Goal: Task Accomplishment & Management: Use online tool/utility

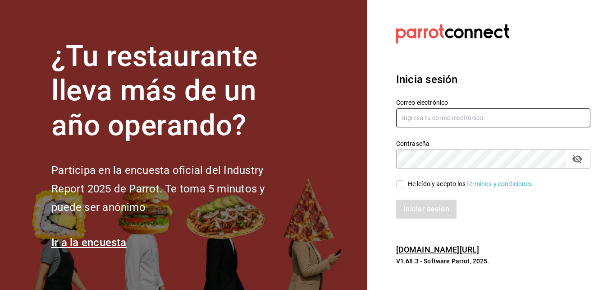
type input "[PERSON_NAME][EMAIL_ADDRESS][PERSON_NAME][DOMAIN_NAME]"
click at [399, 188] on input "He leído y acepto los Términos y condiciones." at bounding box center [400, 184] width 8 height 8
checkbox input "true"
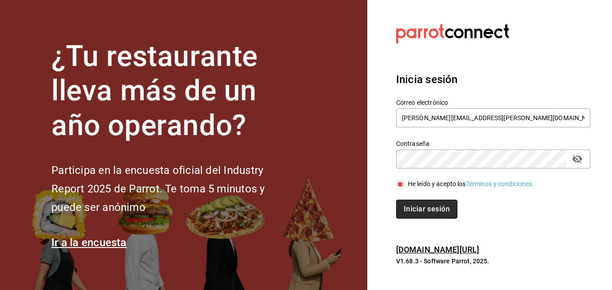
click at [400, 208] on button "Iniciar sesión" at bounding box center [426, 208] width 61 height 19
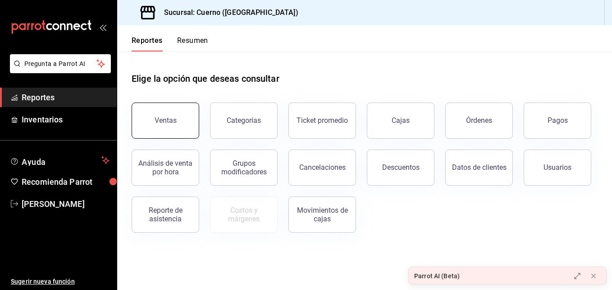
click at [166, 116] on button "Ventas" at bounding box center [166, 120] width 68 height 36
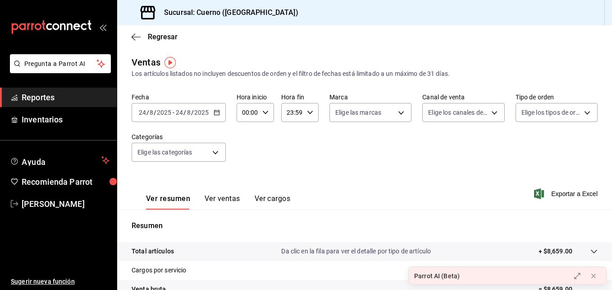
click at [219, 116] on div "[DATE] [DATE] - [DATE] [DATE]" at bounding box center [179, 112] width 94 height 19
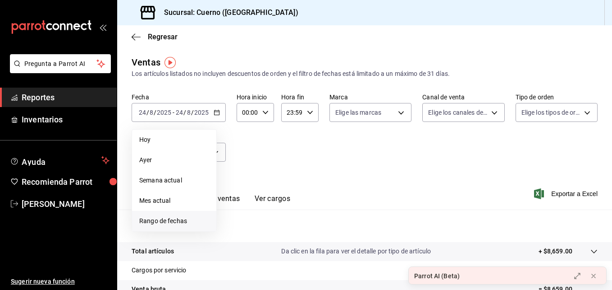
click at [157, 225] on li "Rango de fechas" at bounding box center [174, 221] width 84 height 20
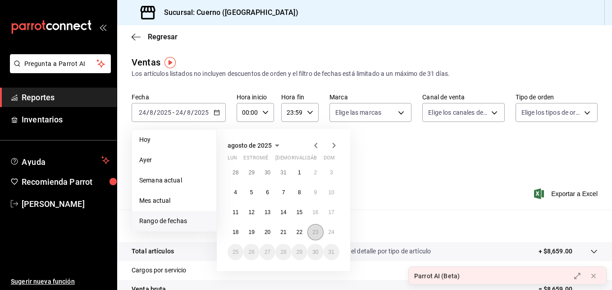
click at [314, 227] on button "23" at bounding box center [316, 232] width 16 height 16
click at [328, 225] on button "24" at bounding box center [332, 232] width 16 height 16
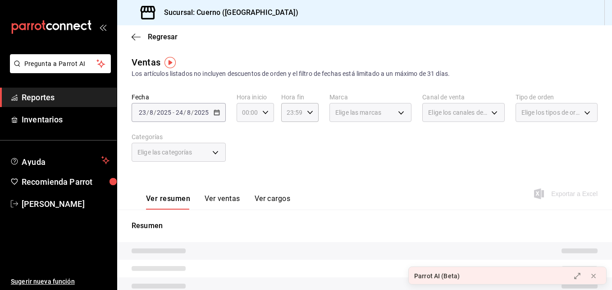
click at [265, 110] on icon "button" at bounding box center [265, 112] width 6 height 6
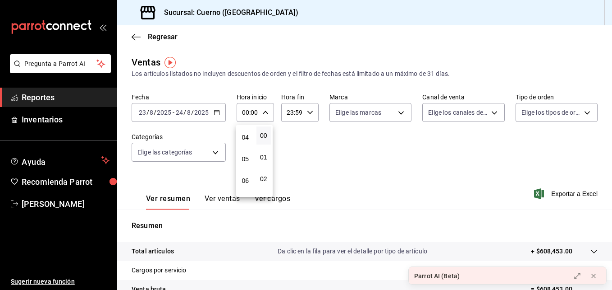
scroll to position [87, 0]
click at [249, 153] on button "05" at bounding box center [245, 157] width 15 height 18
type input "05:00"
click at [310, 113] on div at bounding box center [306, 145] width 612 height 290
click at [310, 113] on icon "button" at bounding box center [310, 112] width 6 height 6
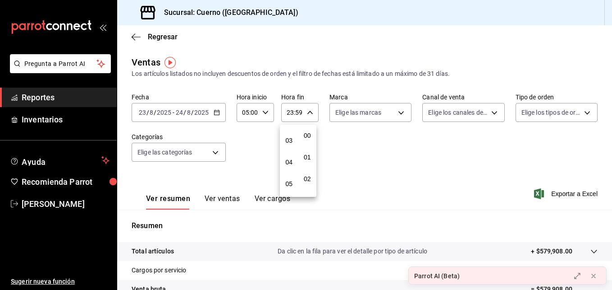
scroll to position [60, 0]
click at [290, 143] on span "03" at bounding box center [289, 140] width 4 height 7
type input "03:59"
click at [264, 134] on div at bounding box center [306, 145] width 612 height 290
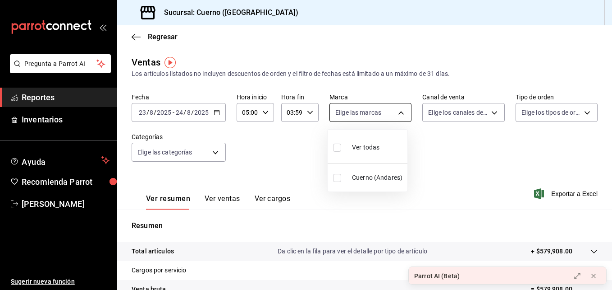
click at [400, 103] on body "Pregunta a Parrot AI Reportes Inventarios Ayuda Recomienda Parrot [PERSON_NAME]…" at bounding box center [306, 145] width 612 height 290
click at [367, 173] on span "Cuerno (Andares)" at bounding box center [378, 177] width 52 height 9
type input "c9e961b9-bc29-480f-a65c-324ff110f526"
checkbox input "true"
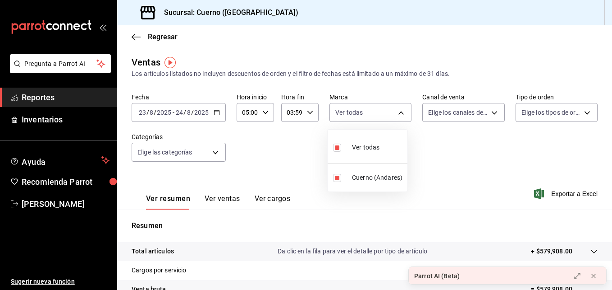
click at [484, 113] on div at bounding box center [306, 145] width 612 height 290
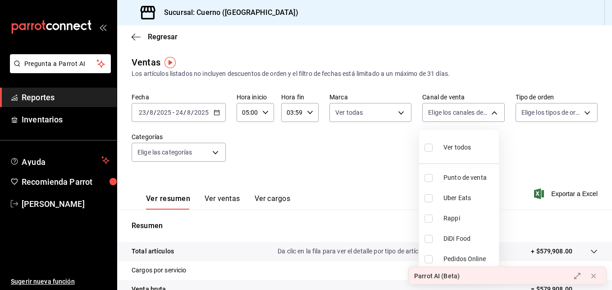
click at [484, 113] on body "Pregunta a Parrot AI Reportes Inventarios Ayuda Recomienda Parrot [PERSON_NAME]…" at bounding box center [306, 145] width 612 height 290
click at [219, 152] on div at bounding box center [306, 145] width 612 height 290
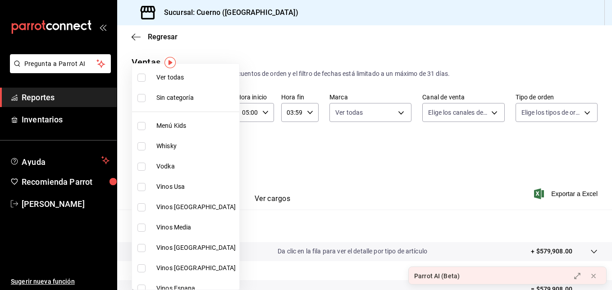
click at [219, 152] on body "Pregunta a Parrot AI Reportes Inventarios Ayuda Recomienda Parrot [PERSON_NAME]…" at bounding box center [306, 145] width 612 height 290
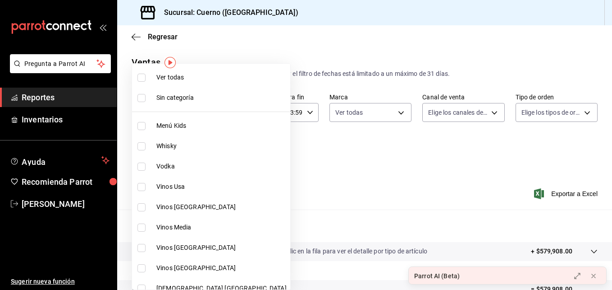
click at [180, 82] on span "Ver todas" at bounding box center [221, 77] width 130 height 9
type input "a99b9eb1-d5e4-4ca6-a53e-4c42022e859a,8d843363-7b8b-4002-90a0-c01944697fe5,d20f9…"
checkbox input "true"
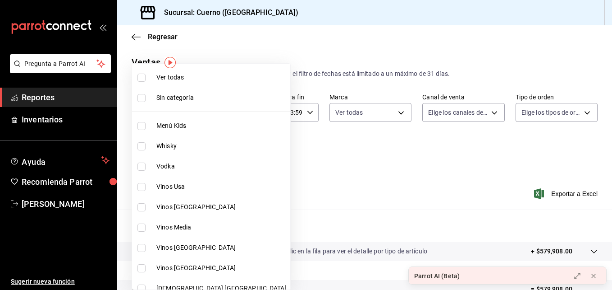
checkbox input "true"
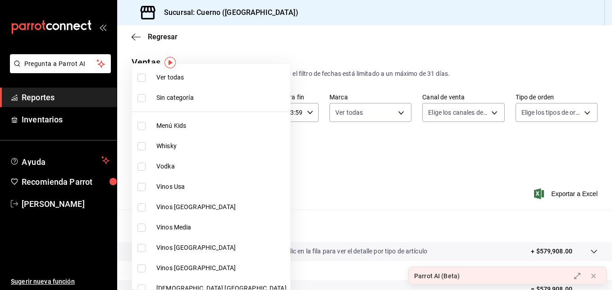
checkbox input "true"
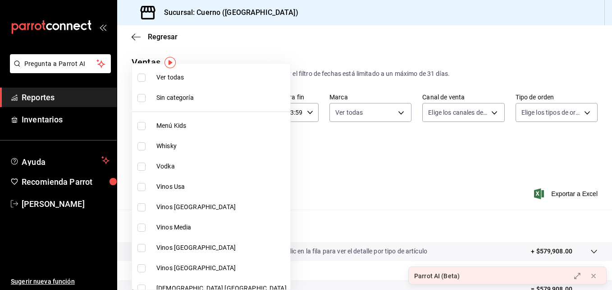
checkbox input "true"
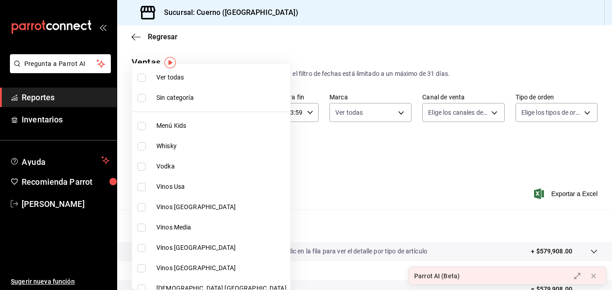
checkbox input "true"
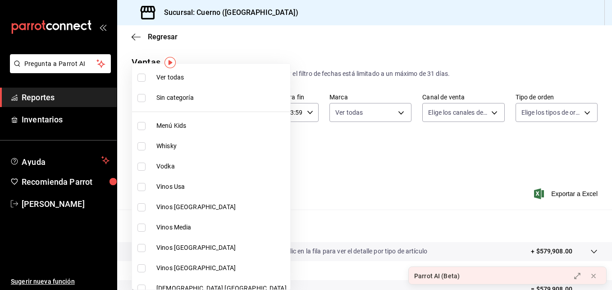
checkbox input "true"
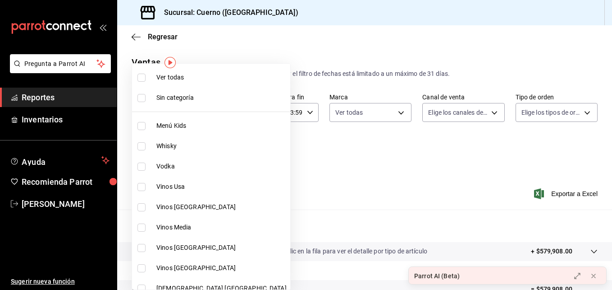
checkbox input "true"
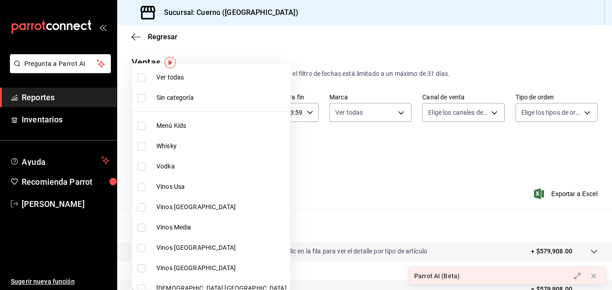
checkbox input "true"
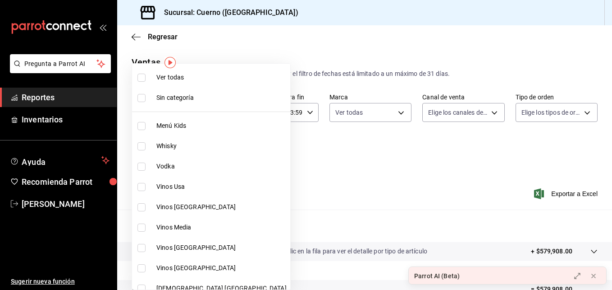
checkbox input "true"
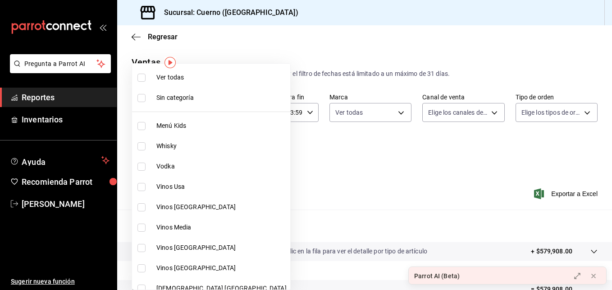
checkbox input "true"
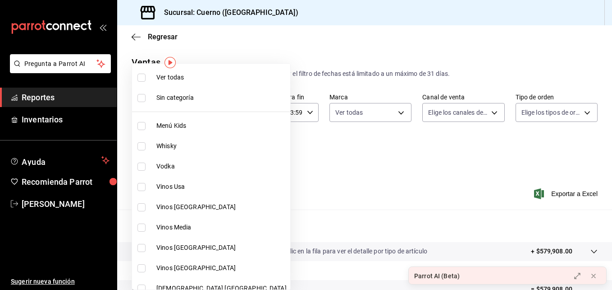
checkbox input "true"
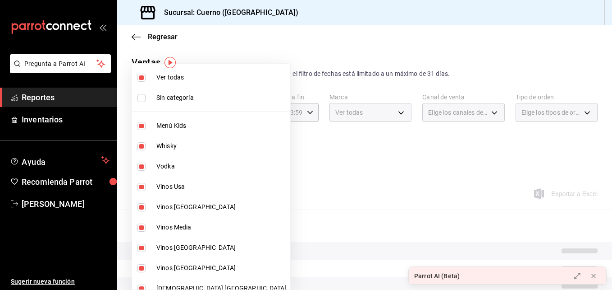
click at [286, 165] on div at bounding box center [306, 145] width 612 height 290
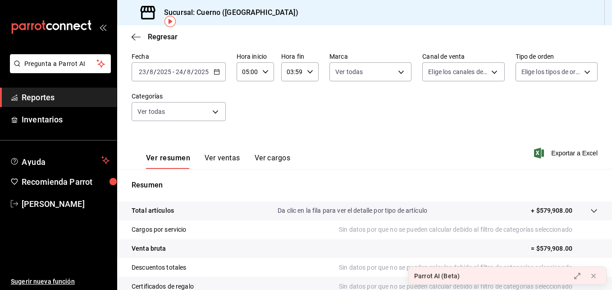
scroll to position [41, 0]
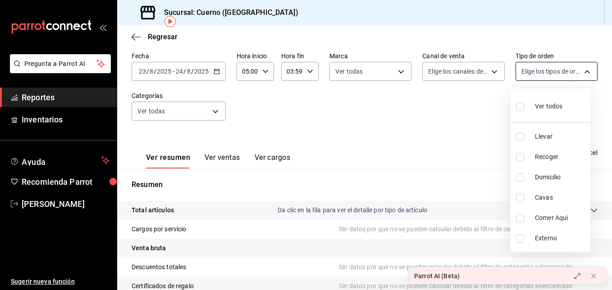
click at [553, 75] on body "Pregunta a Parrot AI Reportes Inventarios Ayuda Recomienda Parrot [PERSON_NAME]…" at bounding box center [306, 145] width 612 height 290
click at [524, 100] on label at bounding box center [522, 106] width 12 height 13
click at [524, 102] on input "checkbox" at bounding box center [520, 106] width 8 height 8
checkbox input "false"
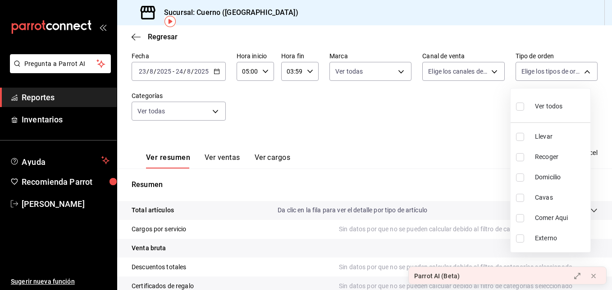
checkbox input "false"
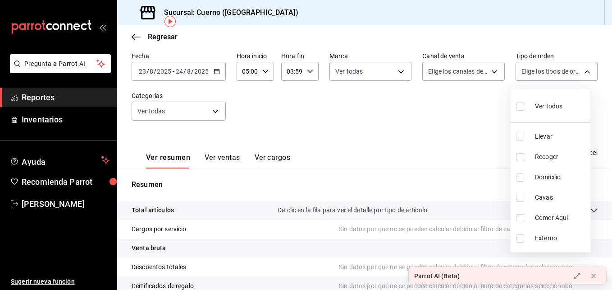
click at [479, 71] on div at bounding box center [306, 145] width 612 height 290
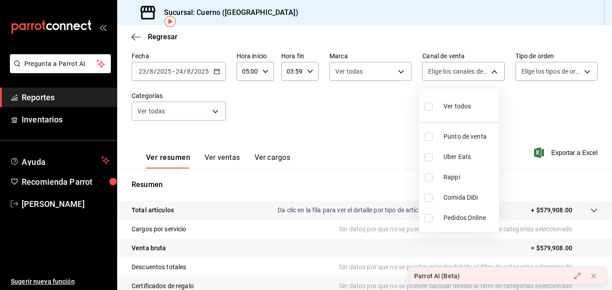
click at [479, 71] on body "Pregunta a Parrot AI Reportes Inventarios Ayuda Recomienda Parrot [PERSON_NAME]…" at bounding box center [306, 145] width 612 height 290
click at [431, 104] on input "checkbox" at bounding box center [429, 106] width 8 height 8
checkbox input "true"
type input "PARROT,UBER_EATS,RAPPI,DIDI_FOOD,ONLINE"
checkbox input "true"
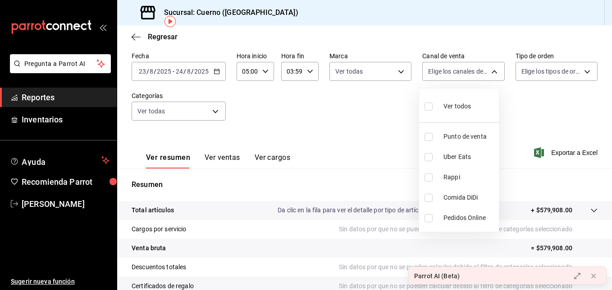
checkbox input "true"
click at [391, 77] on div at bounding box center [306, 145] width 612 height 290
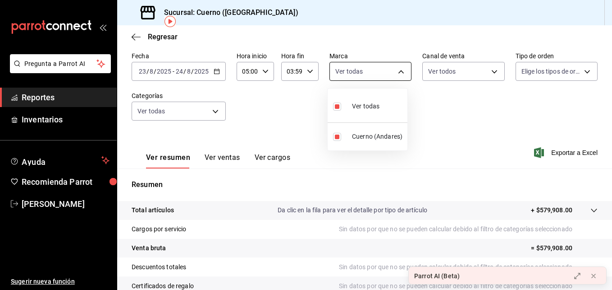
click at [400, 70] on body "Pregunta a Parrot AI Reportes Inventarios Ayuda Recomienda Parrot [PERSON_NAME]…" at bounding box center [306, 145] width 612 height 290
click at [400, 70] on div at bounding box center [306, 145] width 612 height 290
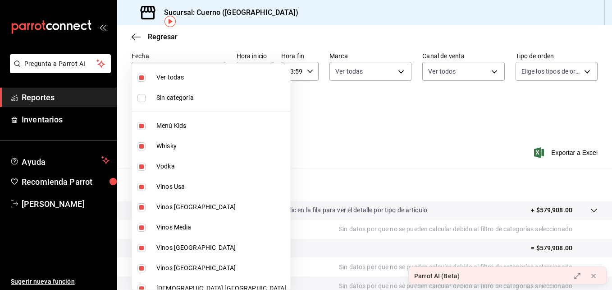
click at [207, 103] on body "Pregunta a Parrot AI Reportes Inventarios Ayuda Recomienda Parrot [PERSON_NAME]…" at bounding box center [306, 145] width 612 height 290
click at [297, 138] on div at bounding box center [306, 145] width 612 height 290
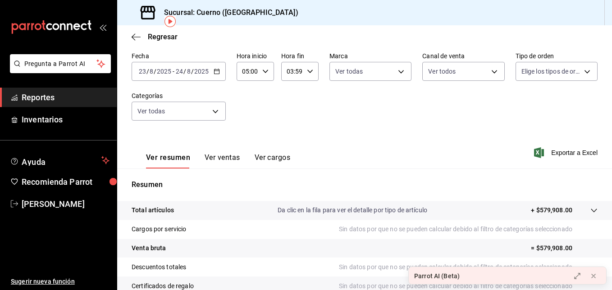
click at [297, 138] on div "Ver resumen Ver ventas Ver cargos Exportar a Excel" at bounding box center [364, 149] width 495 height 37
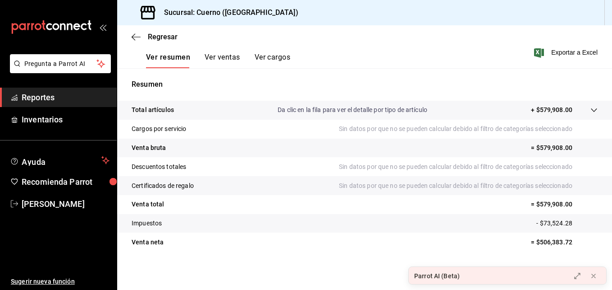
scroll to position [143, 0]
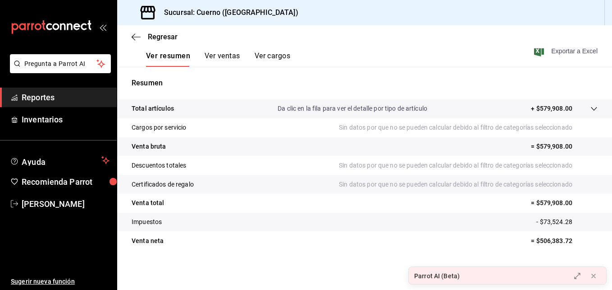
click at [559, 51] on font "Exportar a Excel" at bounding box center [575, 50] width 46 height 7
click at [69, 32] on icon "carpetas de buzones" at bounding box center [51, 27] width 81 height 14
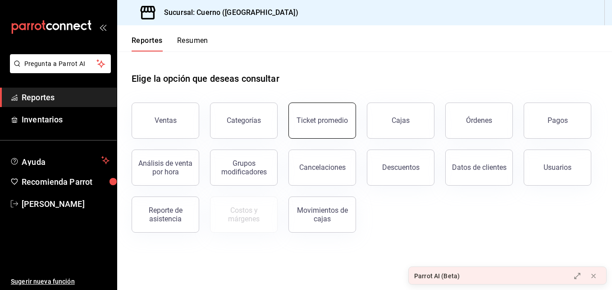
click at [322, 116] on div "Ticket promedio" at bounding box center [322, 120] width 51 height 9
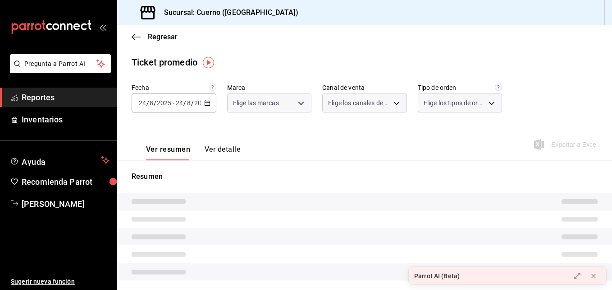
type input "c9e961b9-bc29-480f-a65c-324ff110f526"
type input "PARROT,UBER_EATS,RAPPI,DIDI_FOOD,ONLINE"
type input "dfbf6a66-9e2c-4531-8c07-cb6fdb35851c,965fb10a-4951-4111-90b6-db3caf29f93a,2f3c6…"
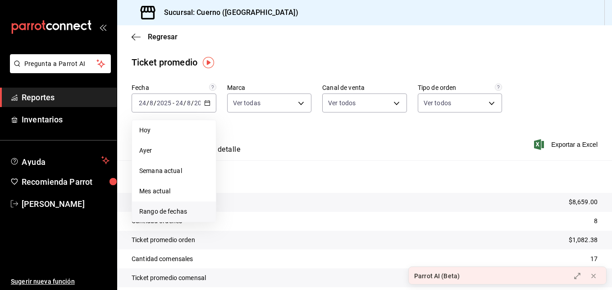
click at [177, 207] on span "Rango de fechas" at bounding box center [173, 211] width 69 height 9
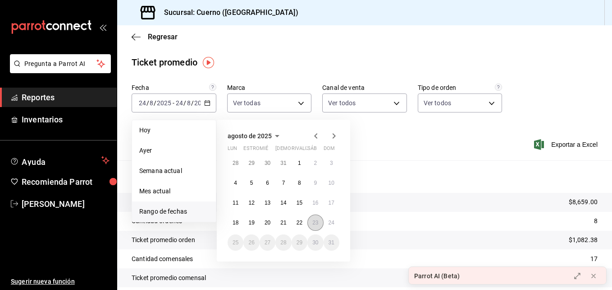
click at [318, 225] on abbr "23" at bounding box center [316, 222] width 6 height 6
click at [336, 226] on button "24" at bounding box center [332, 222] width 16 height 16
